Goal: Check status: Check status

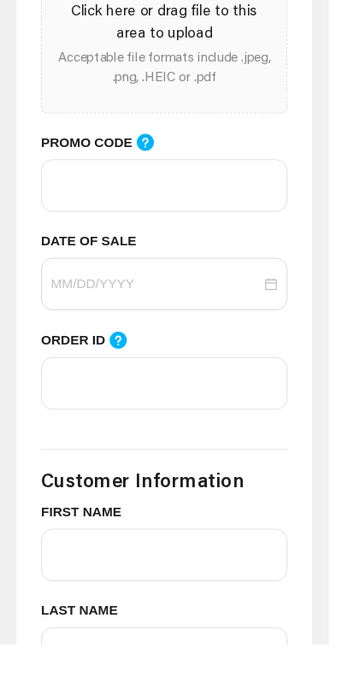
scroll to position [953, 0]
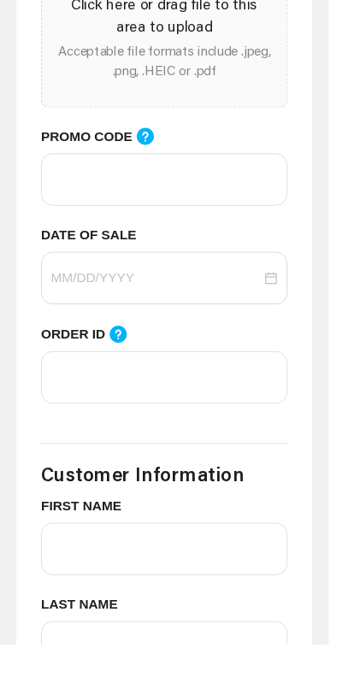
click at [118, 345] on icon at bounding box center [123, 354] width 18 height 18
click at [118, 372] on input "ORDER ID" at bounding box center [171, 399] width 256 height 55
click at [118, 345] on icon at bounding box center [123, 354] width 18 height 18
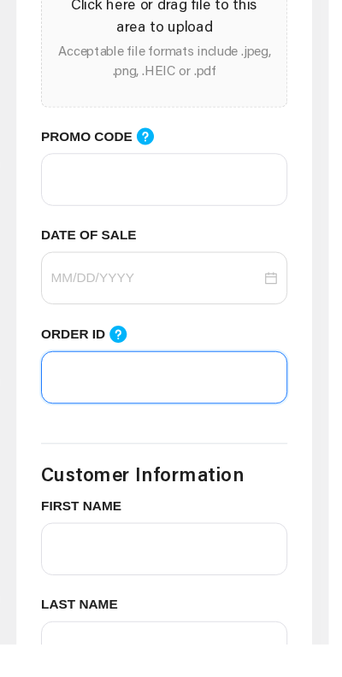
click at [118, 372] on input "ORDER ID" at bounding box center [171, 399] width 256 height 55
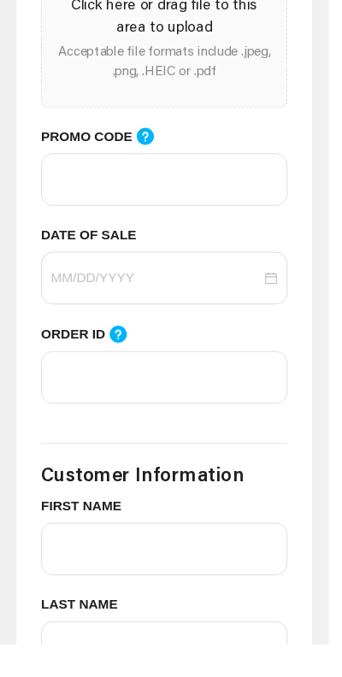
click at [118, 345] on icon at bounding box center [123, 354] width 18 height 18
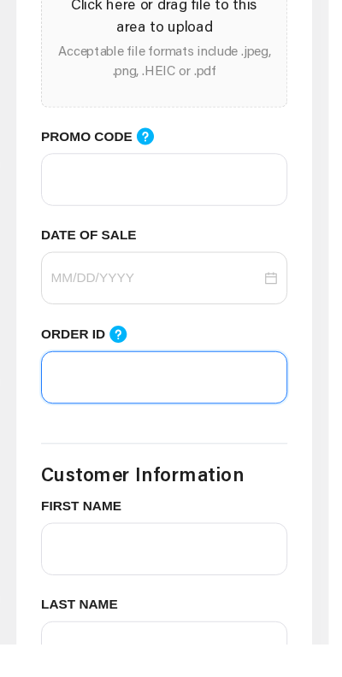
click at [118, 372] on input "ORDER ID" at bounding box center [171, 399] width 256 height 55
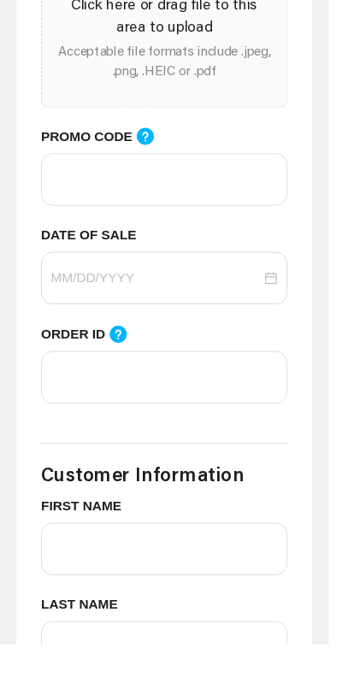
click at [151, 138] on icon at bounding box center [151, 148] width 21 height 21
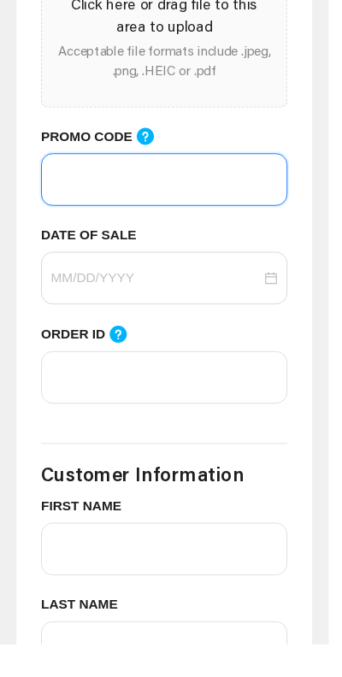
click at [151, 166] on input "PROMO CODE" at bounding box center [171, 193] width 256 height 55
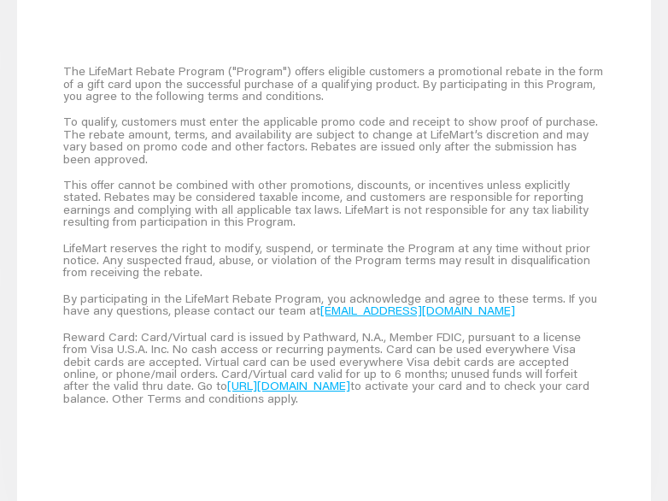
scroll to position [1684, 0]
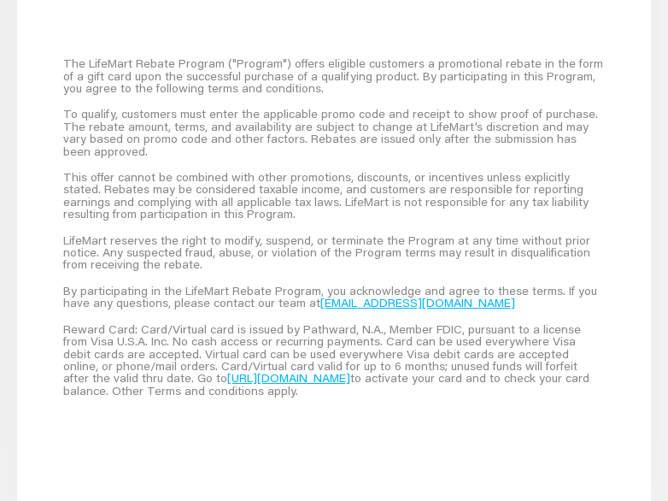
click at [172, 51] on div "The LifeMart Rebate Program ("Program") offers eligible customers a promotional…" at bounding box center [334, 75] width 542 height 50
click at [206, 101] on div "To qualify, customers must enter the applicable promo code and receipt to show …" at bounding box center [334, 132] width 542 height 63
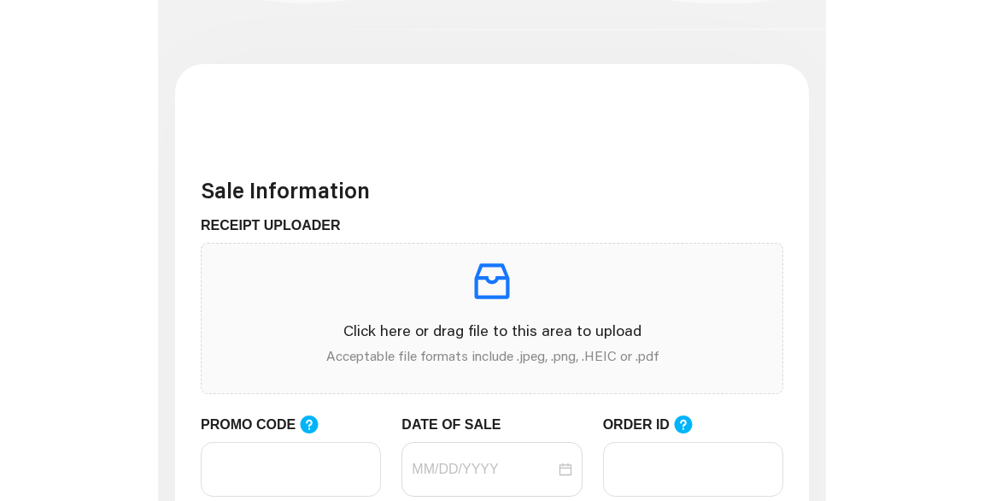
scroll to position [0, 0]
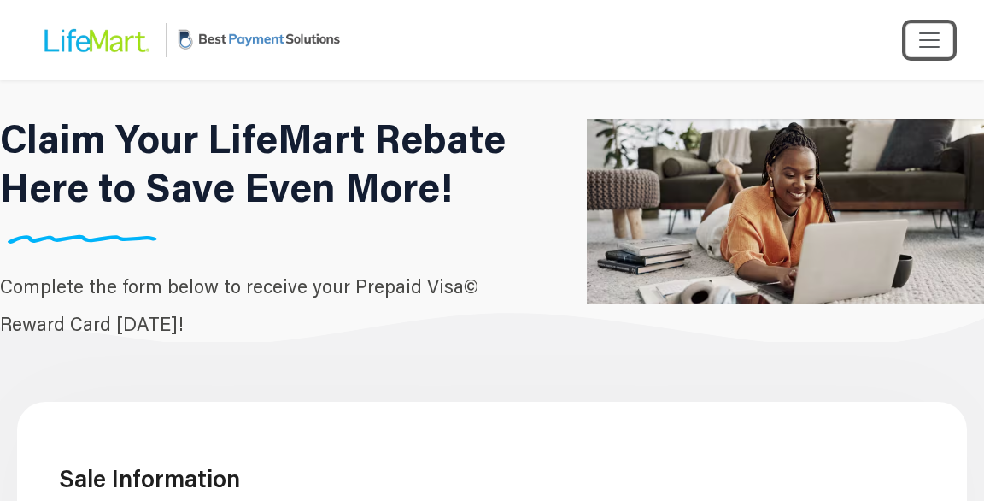
click at [918, 43] on span "Toggle navigation" at bounding box center [930, 40] width 26 height 26
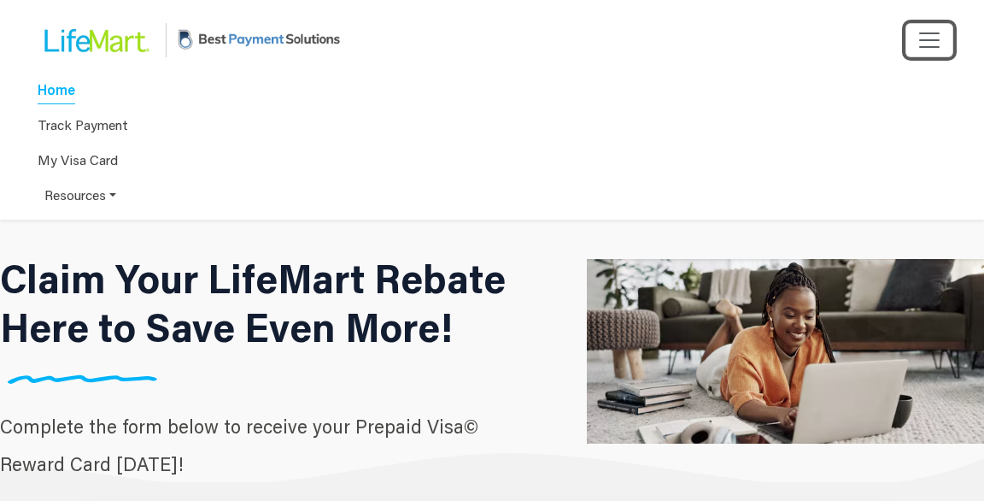
click at [918, 43] on span "Toggle navigation" at bounding box center [930, 40] width 26 height 26
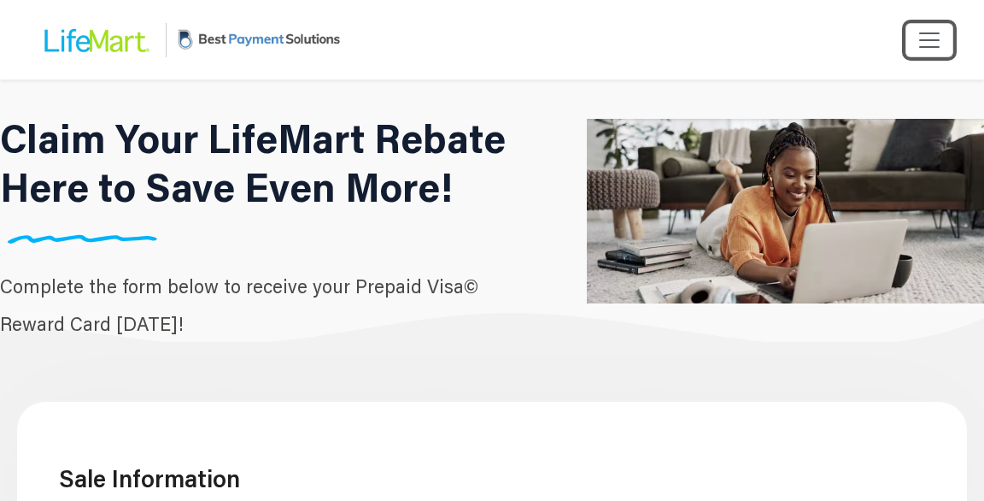
click at [909, 44] on button "Toggle navigation" at bounding box center [930, 40] width 48 height 34
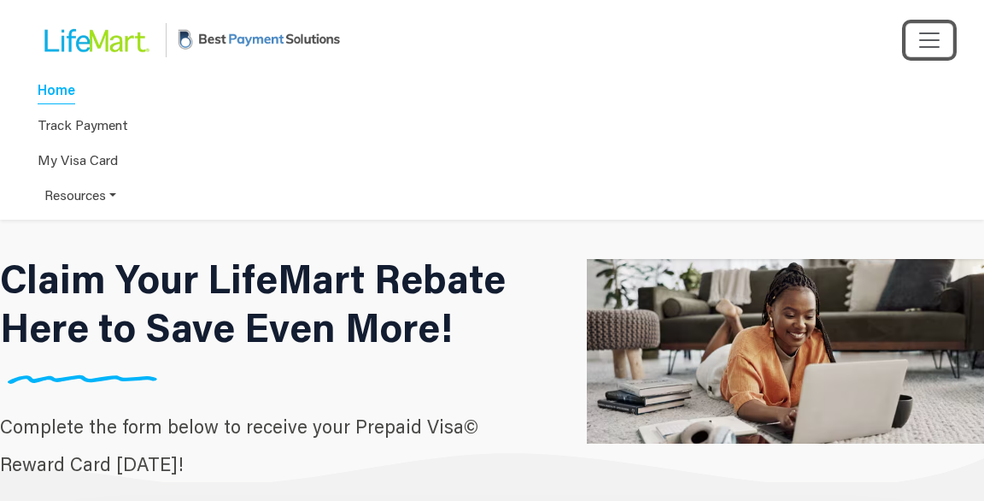
click at [908, 44] on button "Toggle navigation" at bounding box center [930, 40] width 48 height 34
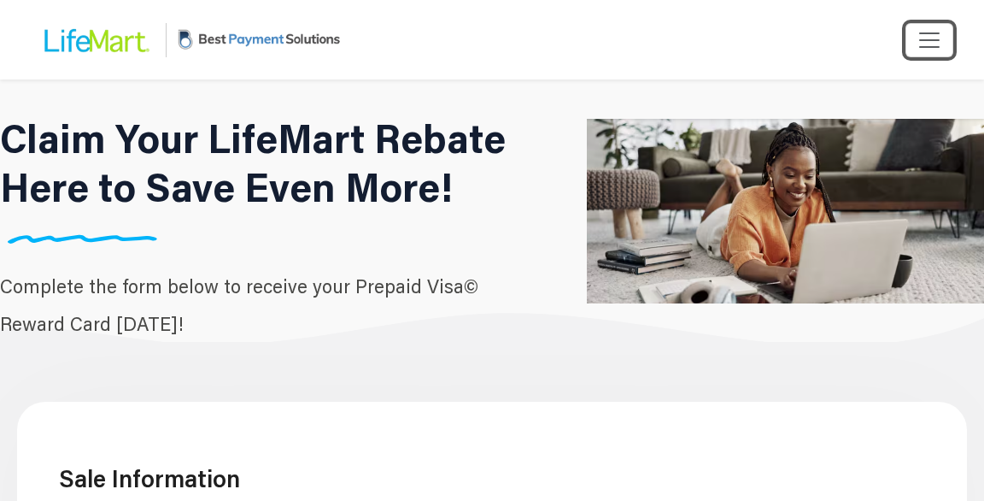
click at [936, 28] on span "Toggle navigation" at bounding box center [930, 40] width 26 height 26
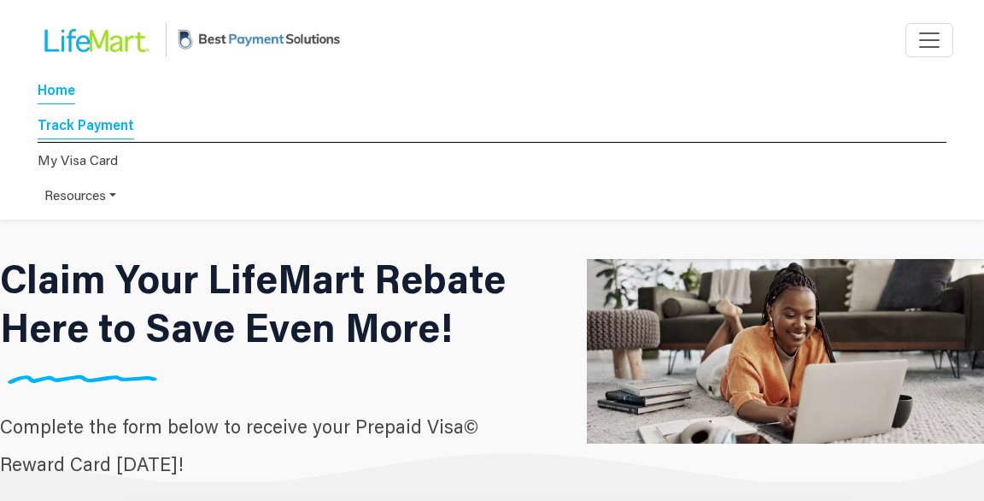
click at [117, 125] on link "Track Payment" at bounding box center [86, 127] width 97 height 24
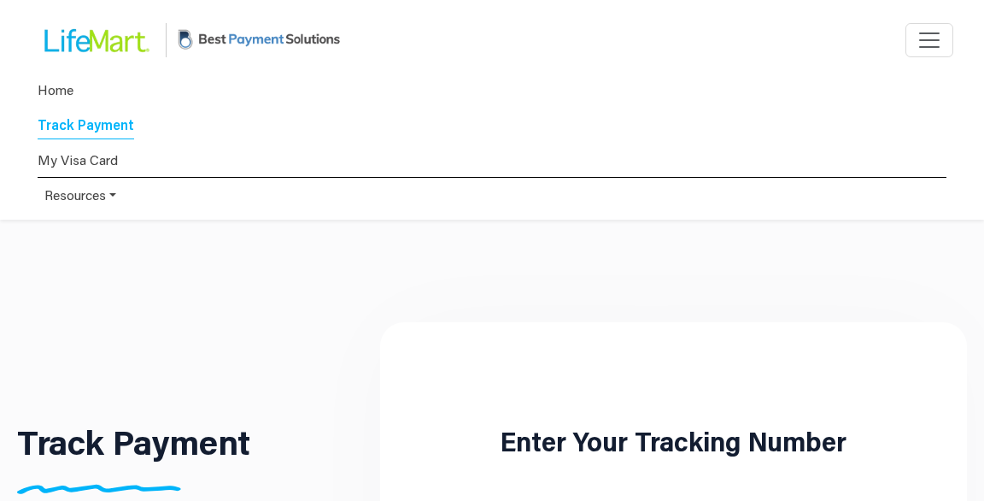
click at [85, 153] on link "My Visa Card" at bounding box center [492, 160] width 909 height 35
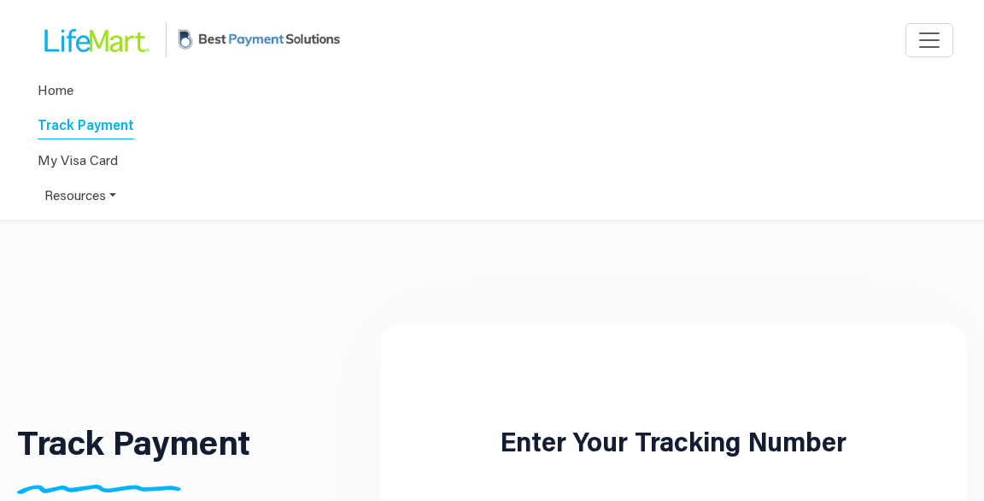
click at [96, 41] on img at bounding box center [95, 40] width 128 height 55
